Goal: Information Seeking & Learning: Learn about a topic

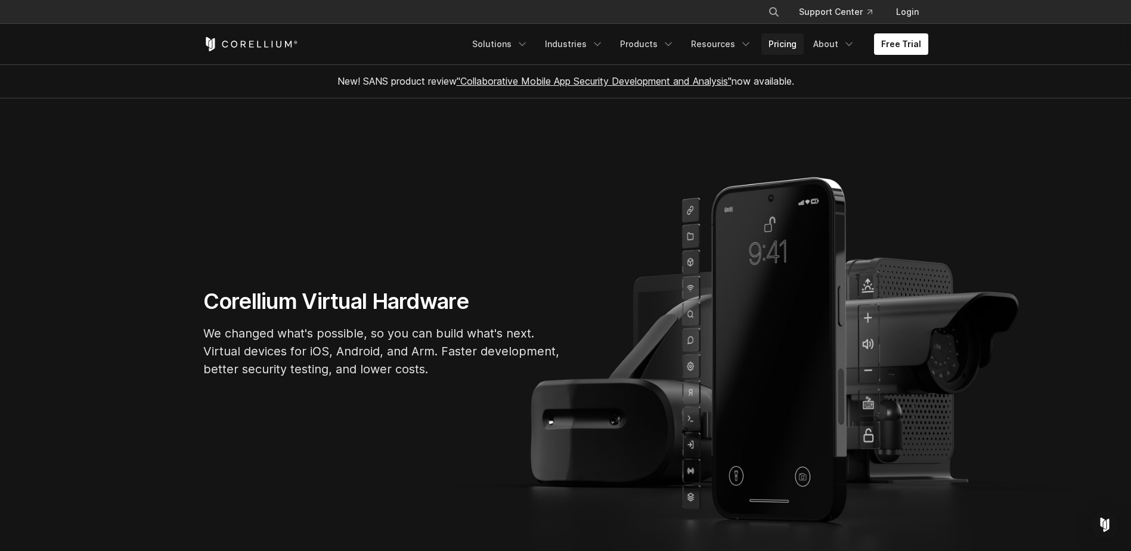
click at [784, 42] on link "Pricing" at bounding box center [782, 43] width 42 height 21
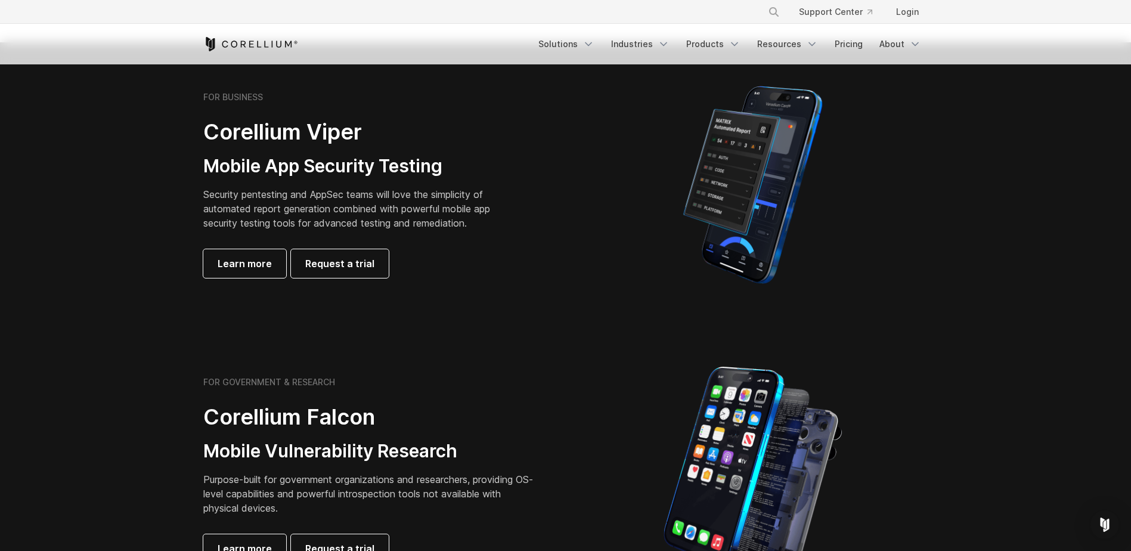
scroll to position [238, 0]
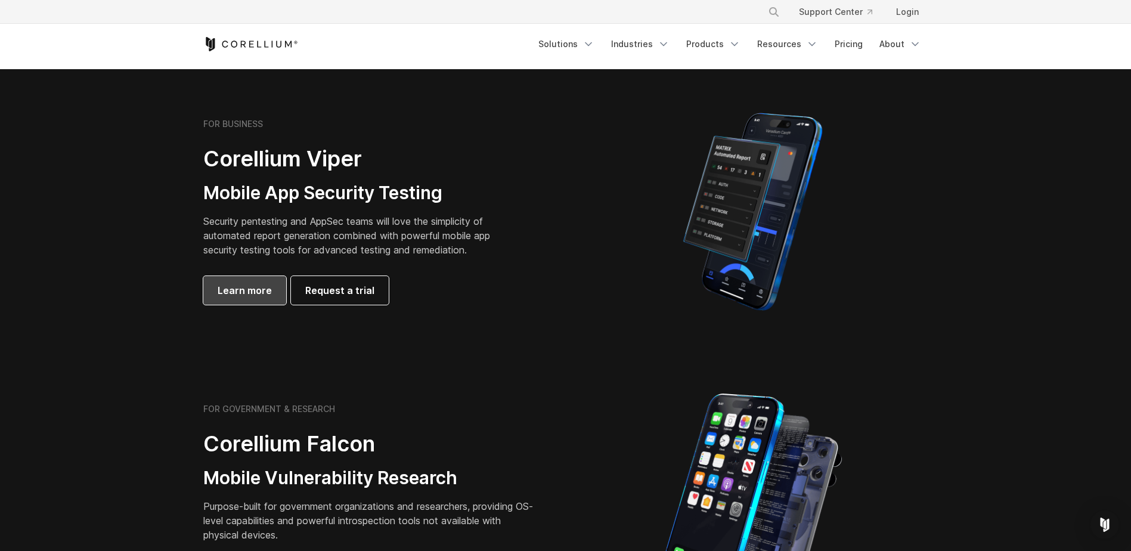
click at [249, 286] on span "Learn more" at bounding box center [245, 290] width 54 height 14
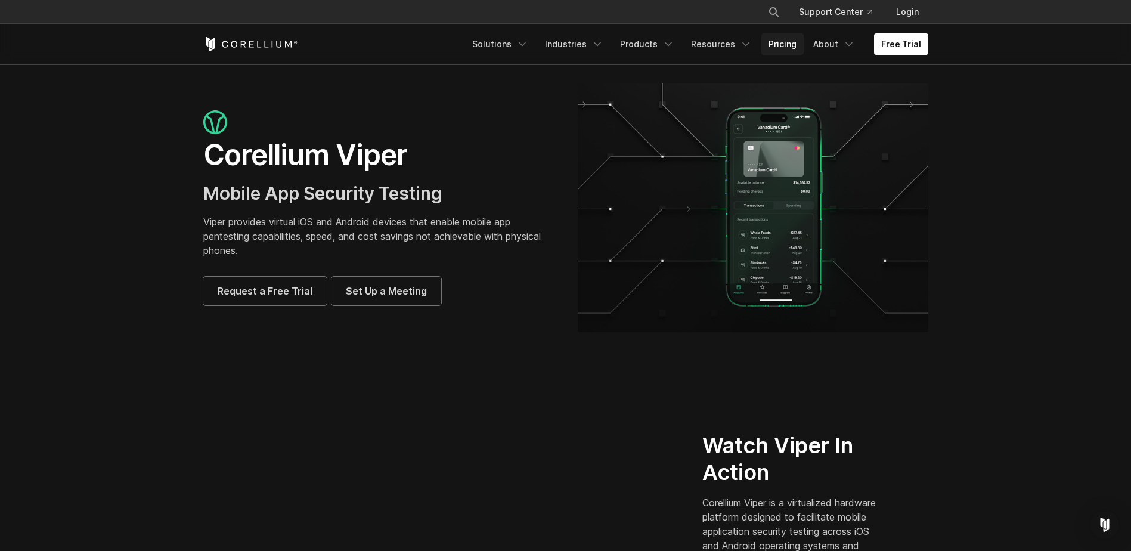
click at [786, 44] on link "Pricing" at bounding box center [782, 43] width 42 height 21
click at [666, 46] on link "Products" at bounding box center [647, 43] width 69 height 21
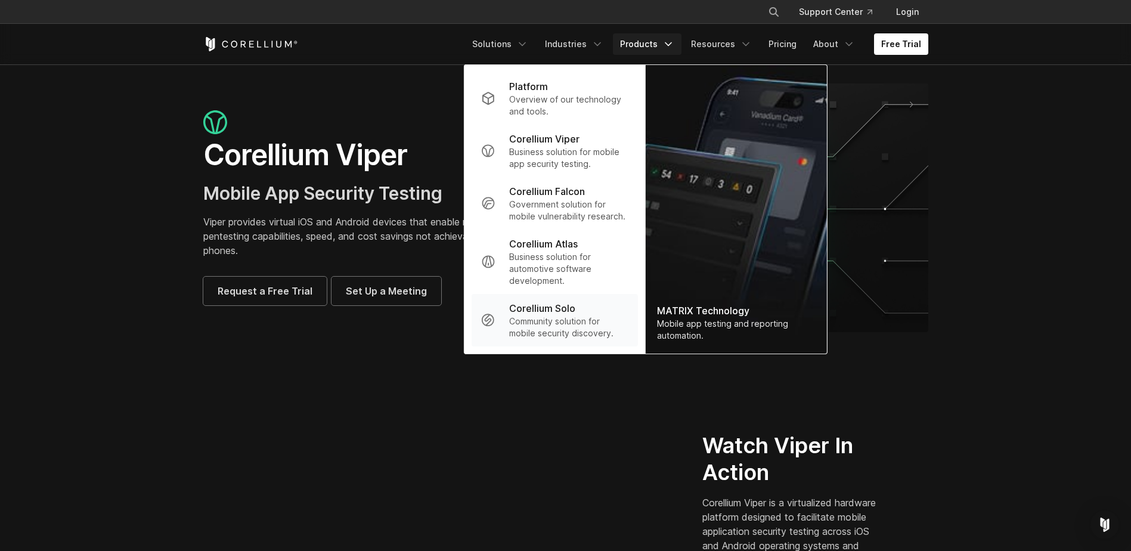
click at [570, 321] on p "Community solution for mobile security discovery." at bounding box center [568, 327] width 119 height 24
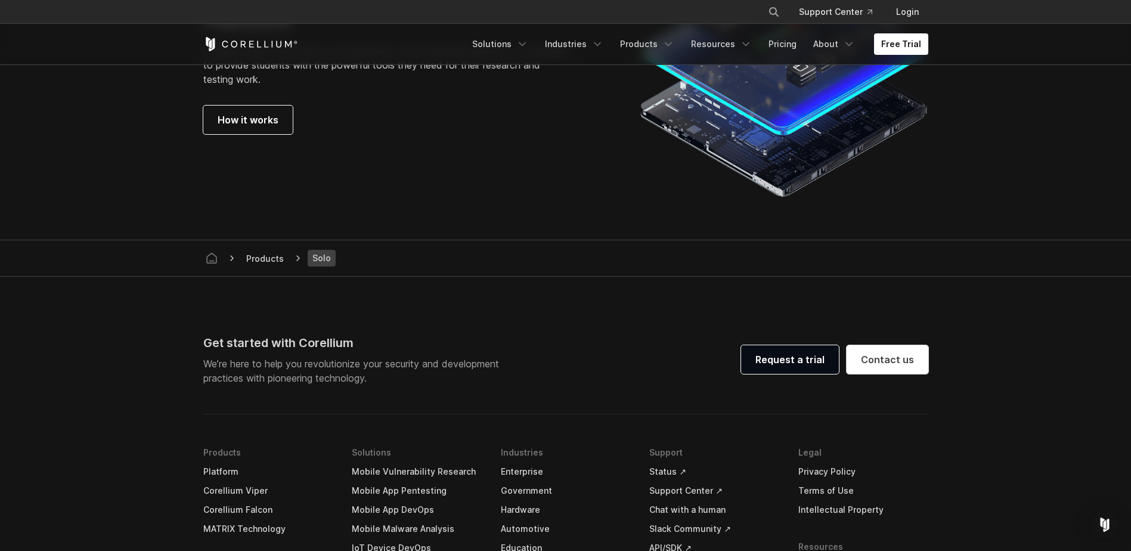
scroll to position [2086, 0]
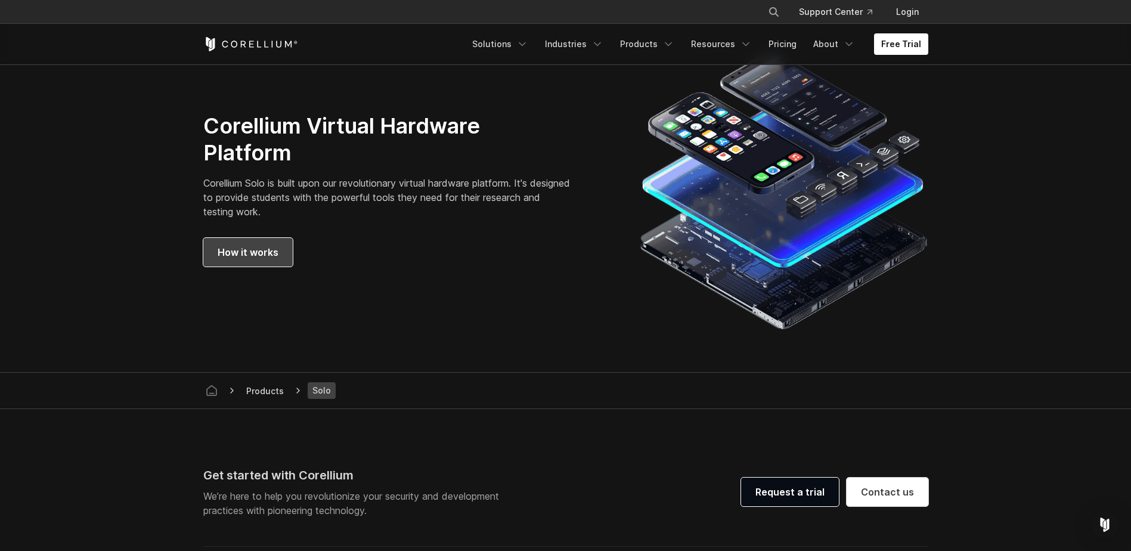
click at [241, 246] on span "How it works" at bounding box center [248, 252] width 61 height 14
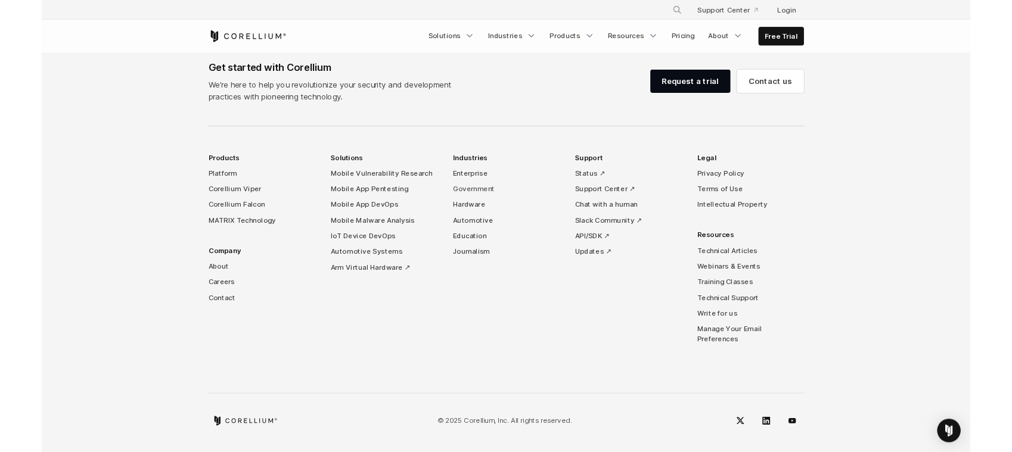
scroll to position [5655, 0]
